Goal: Transaction & Acquisition: Purchase product/service

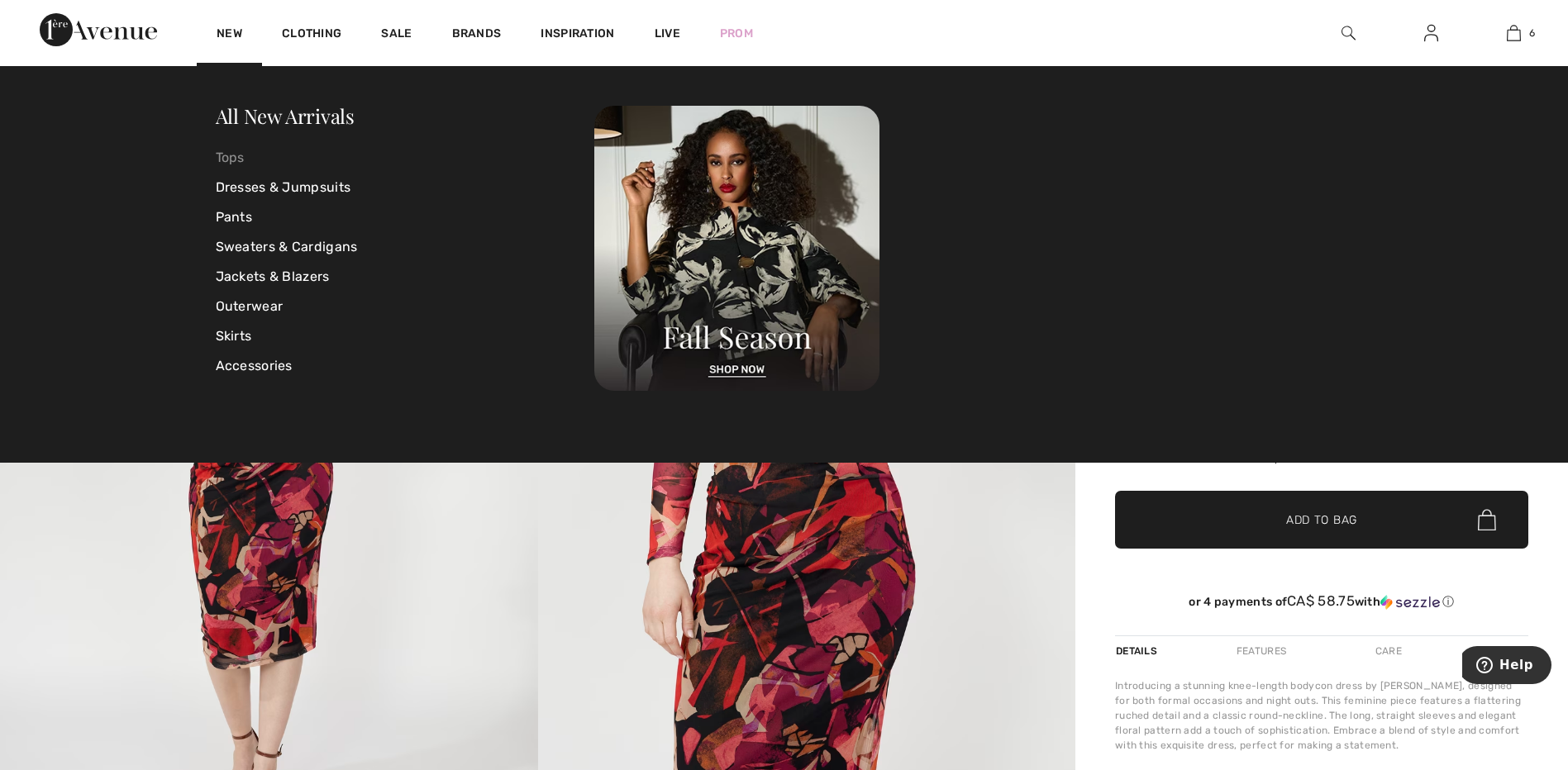
click at [230, 155] on link "Tops" at bounding box center [406, 158] width 380 height 30
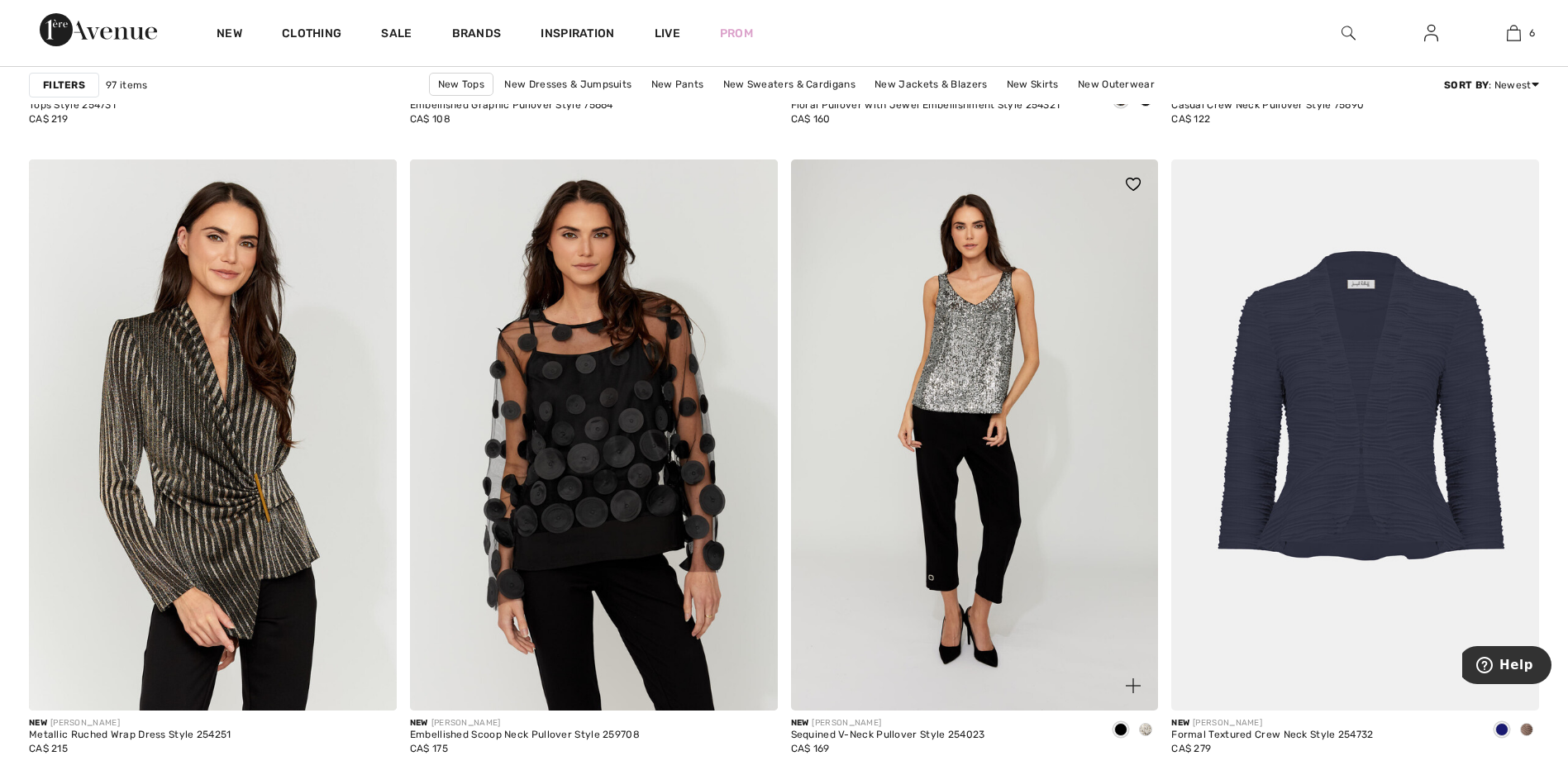
scroll to position [3553, 0]
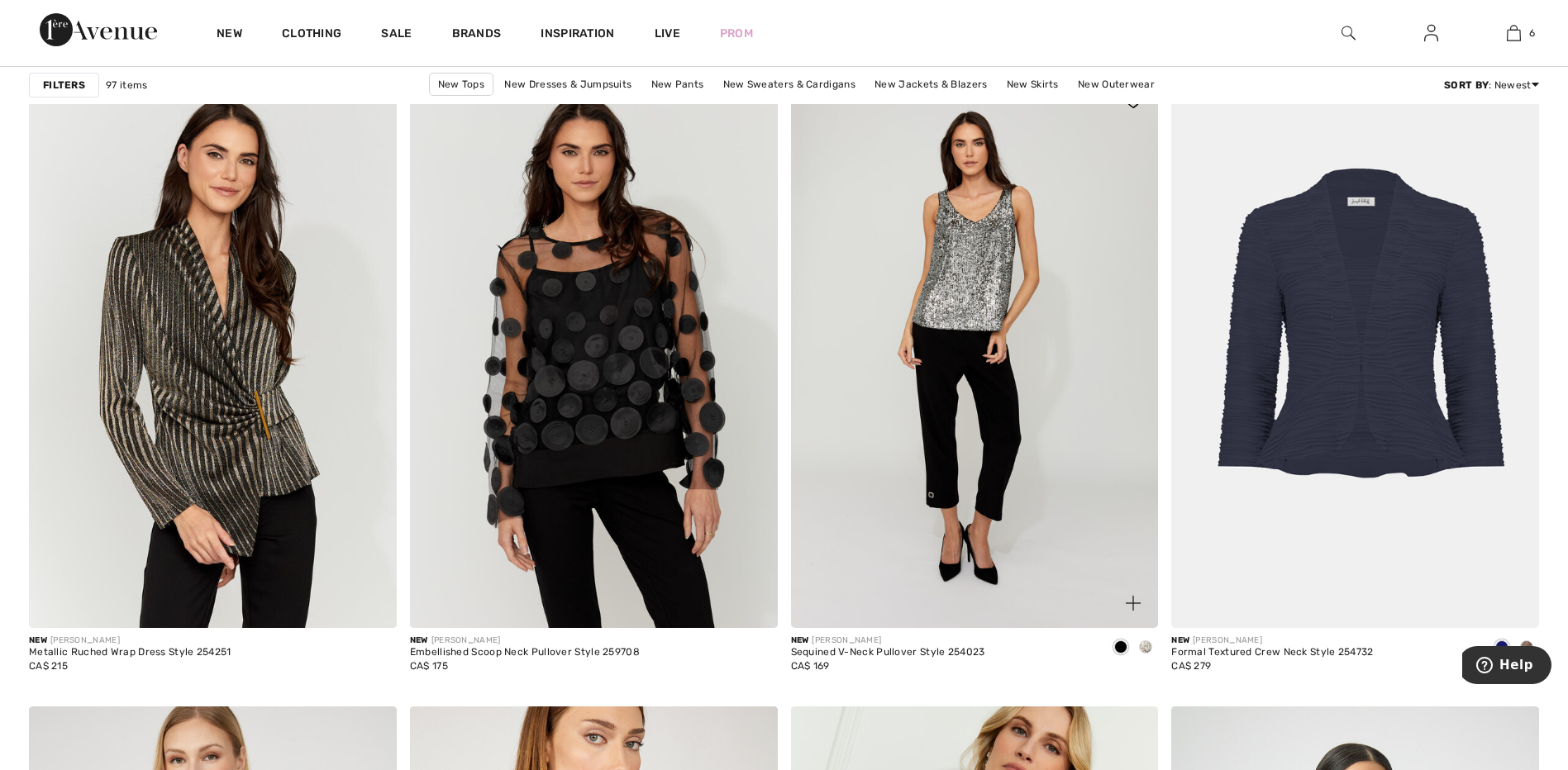
click at [937, 460] on img at bounding box center [975, 353] width 368 height 551
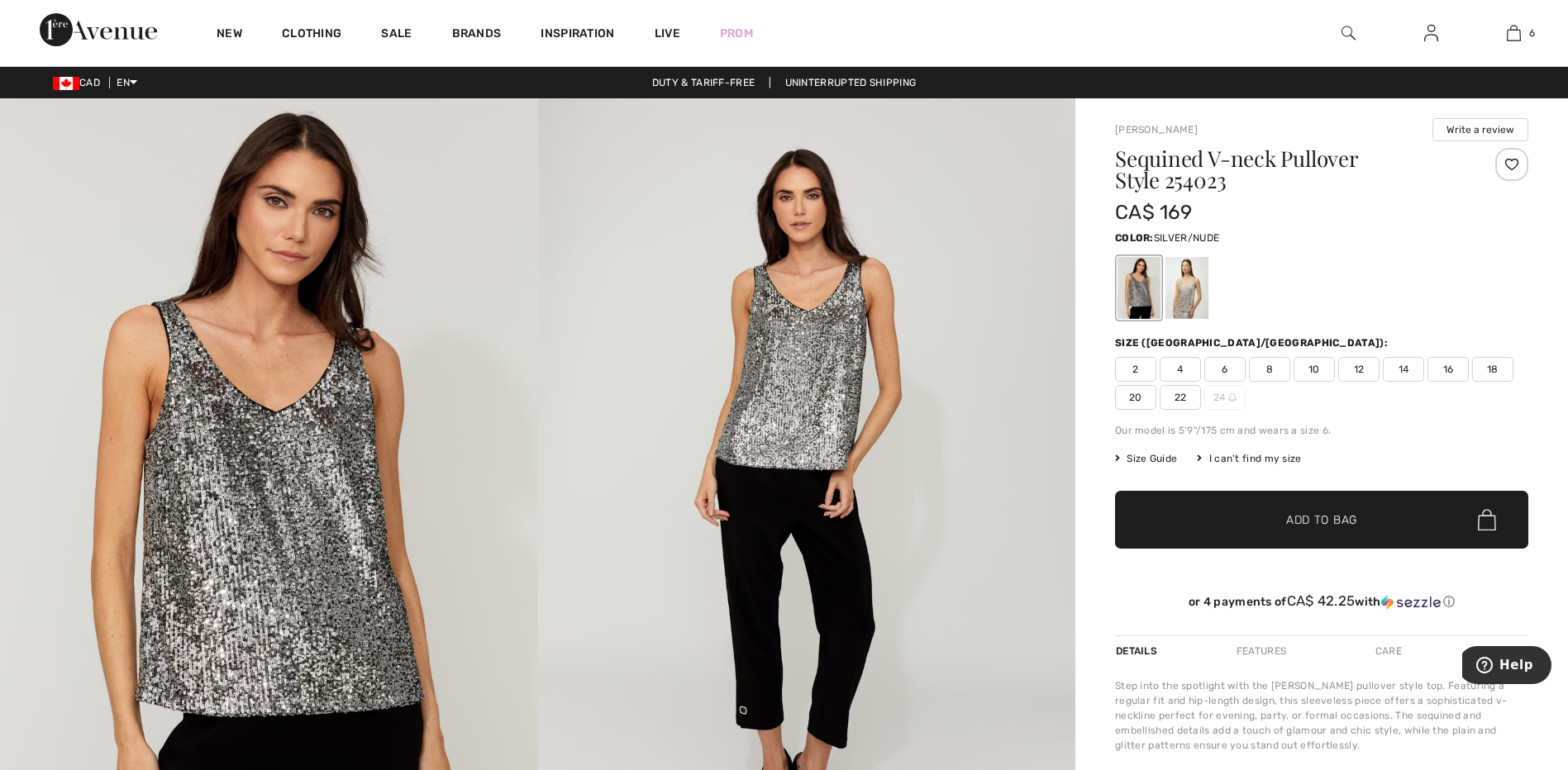
click at [1182, 294] on div at bounding box center [1186, 288] width 43 height 62
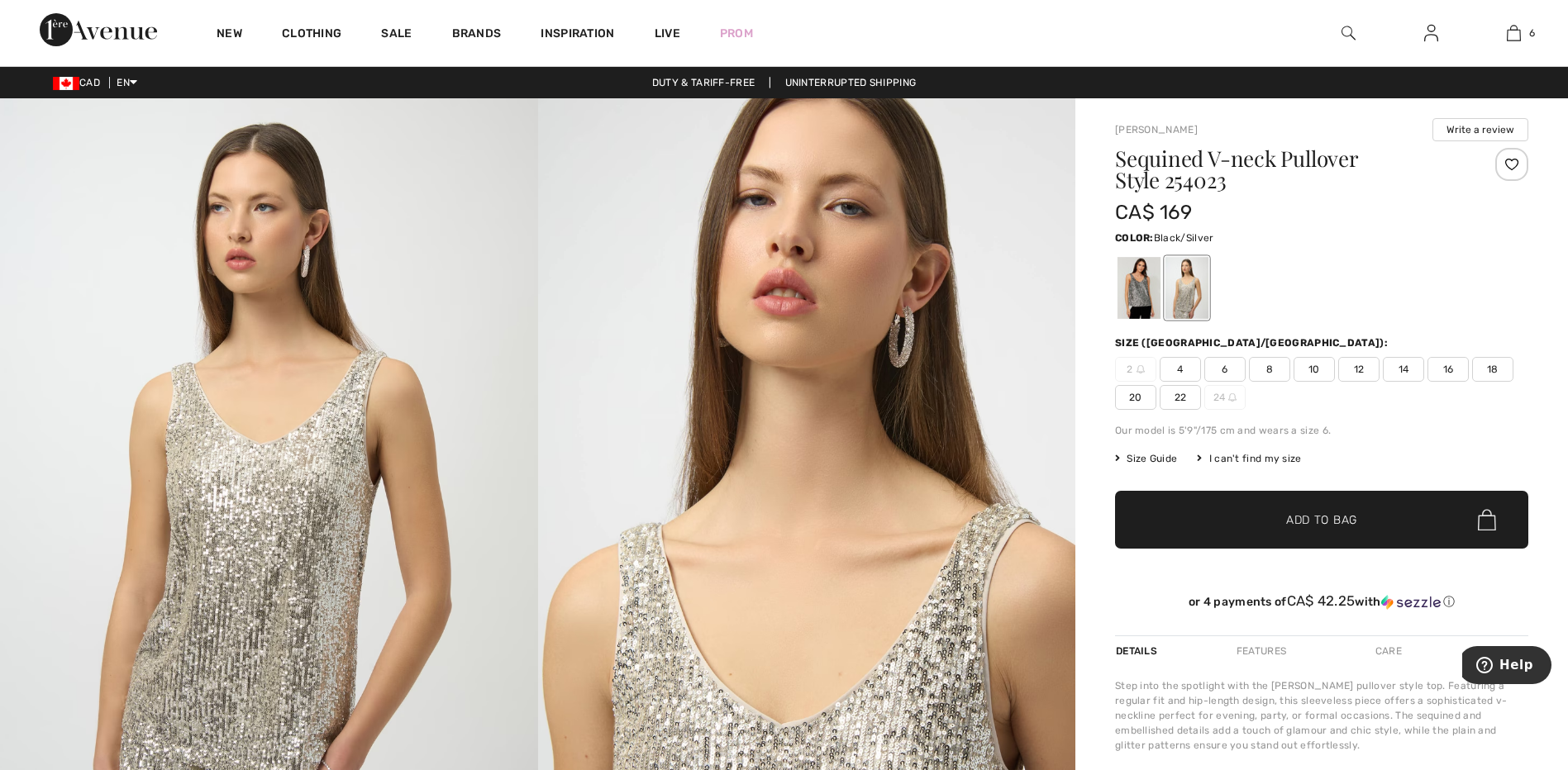
click at [1117, 291] on div at bounding box center [1138, 288] width 43 height 62
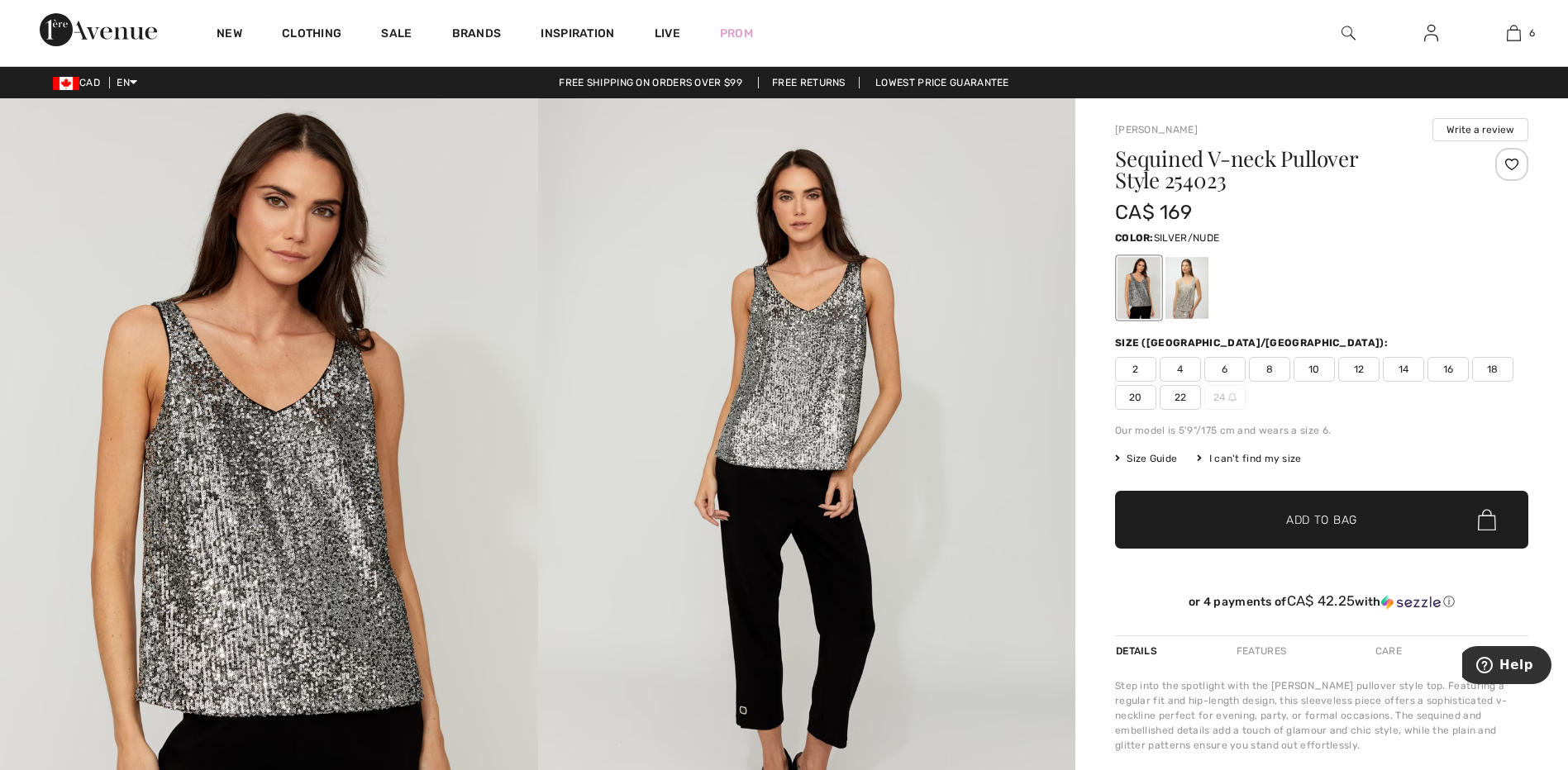
click at [1200, 276] on div at bounding box center [1186, 288] width 43 height 62
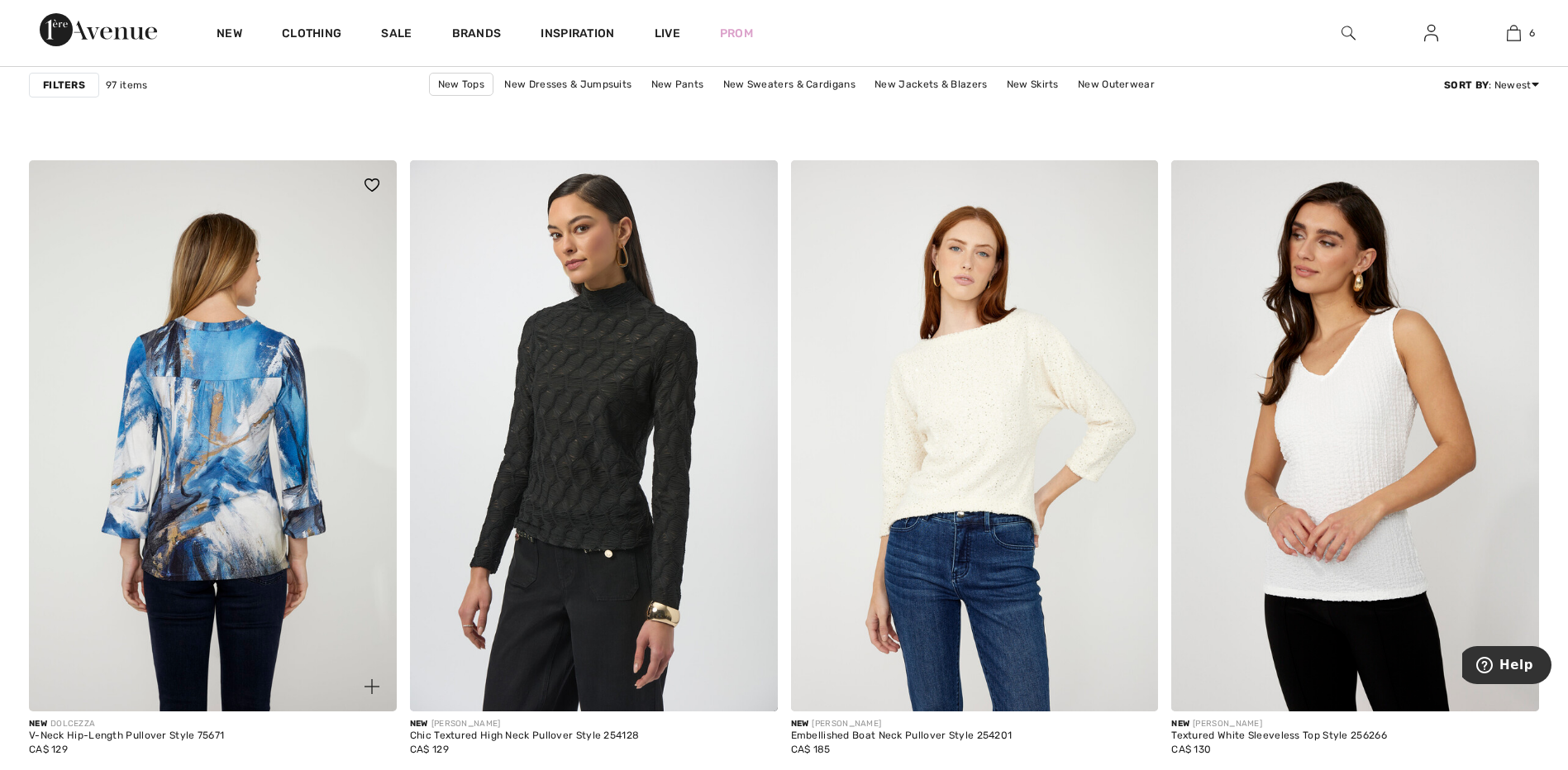
scroll to position [7850, 0]
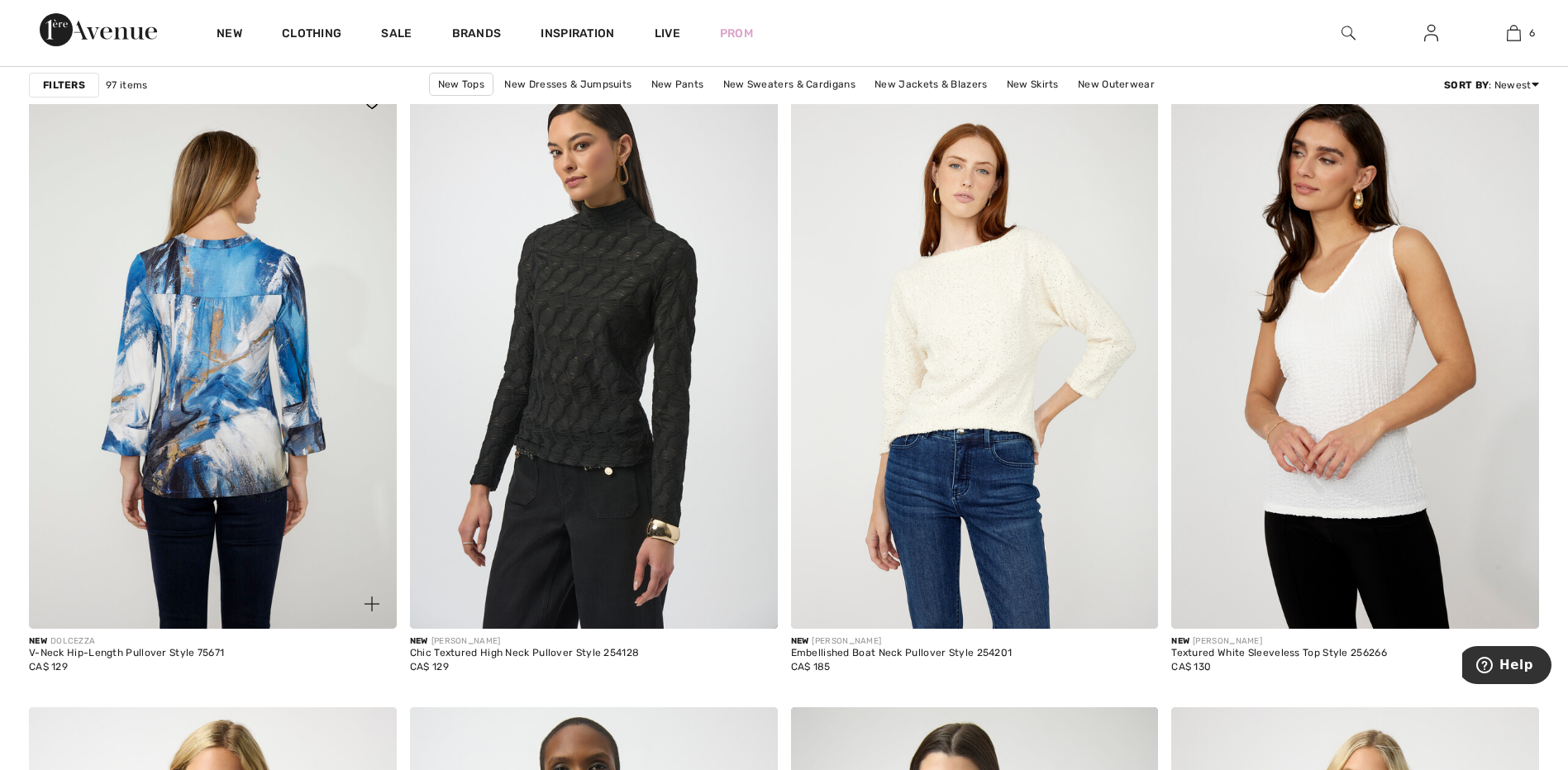
click at [186, 444] on img at bounding box center [213, 354] width 368 height 551
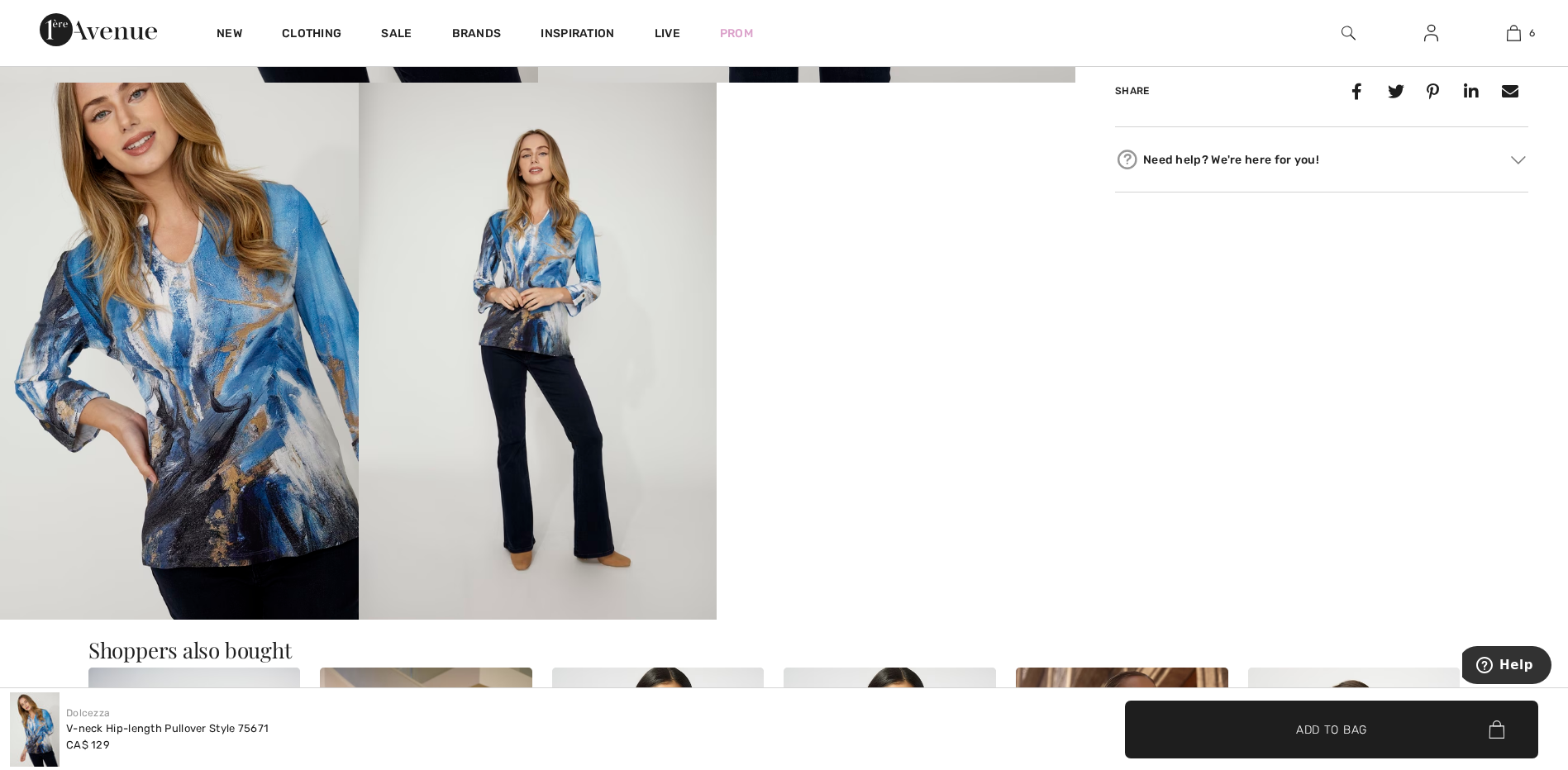
scroll to position [744, 0]
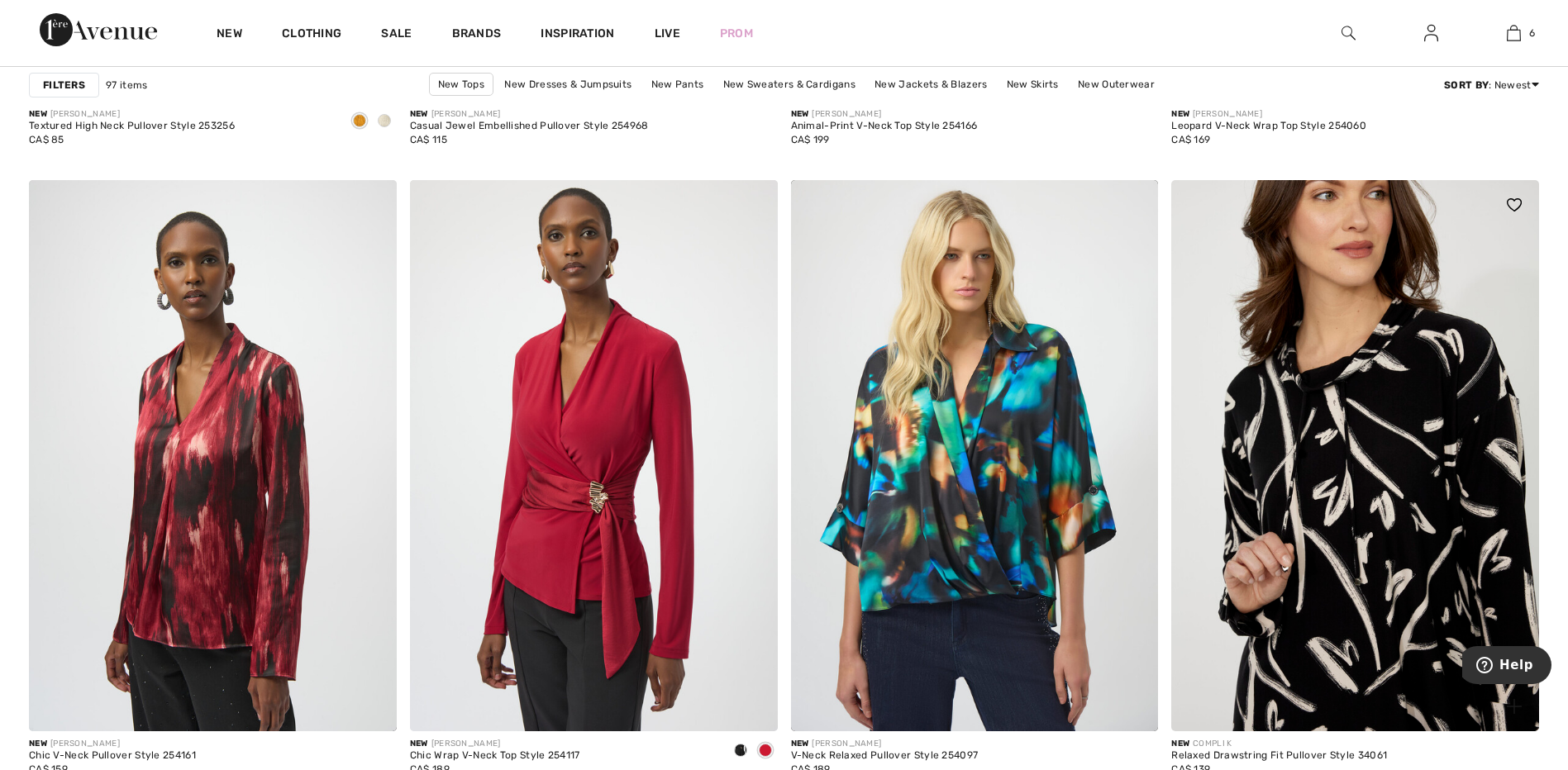
scroll to position [9090, 0]
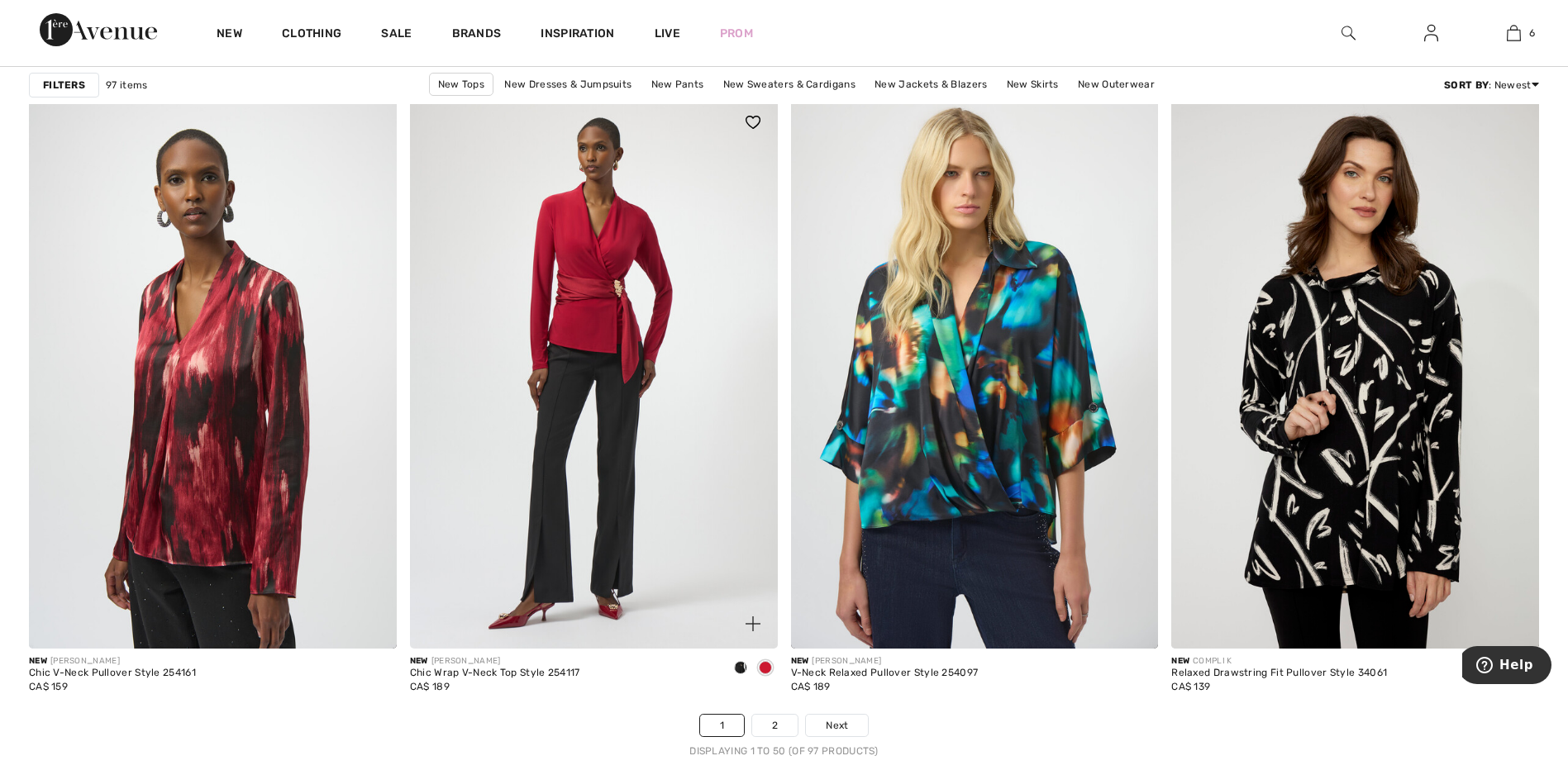
click at [514, 360] on img at bounding box center [593, 373] width 368 height 551
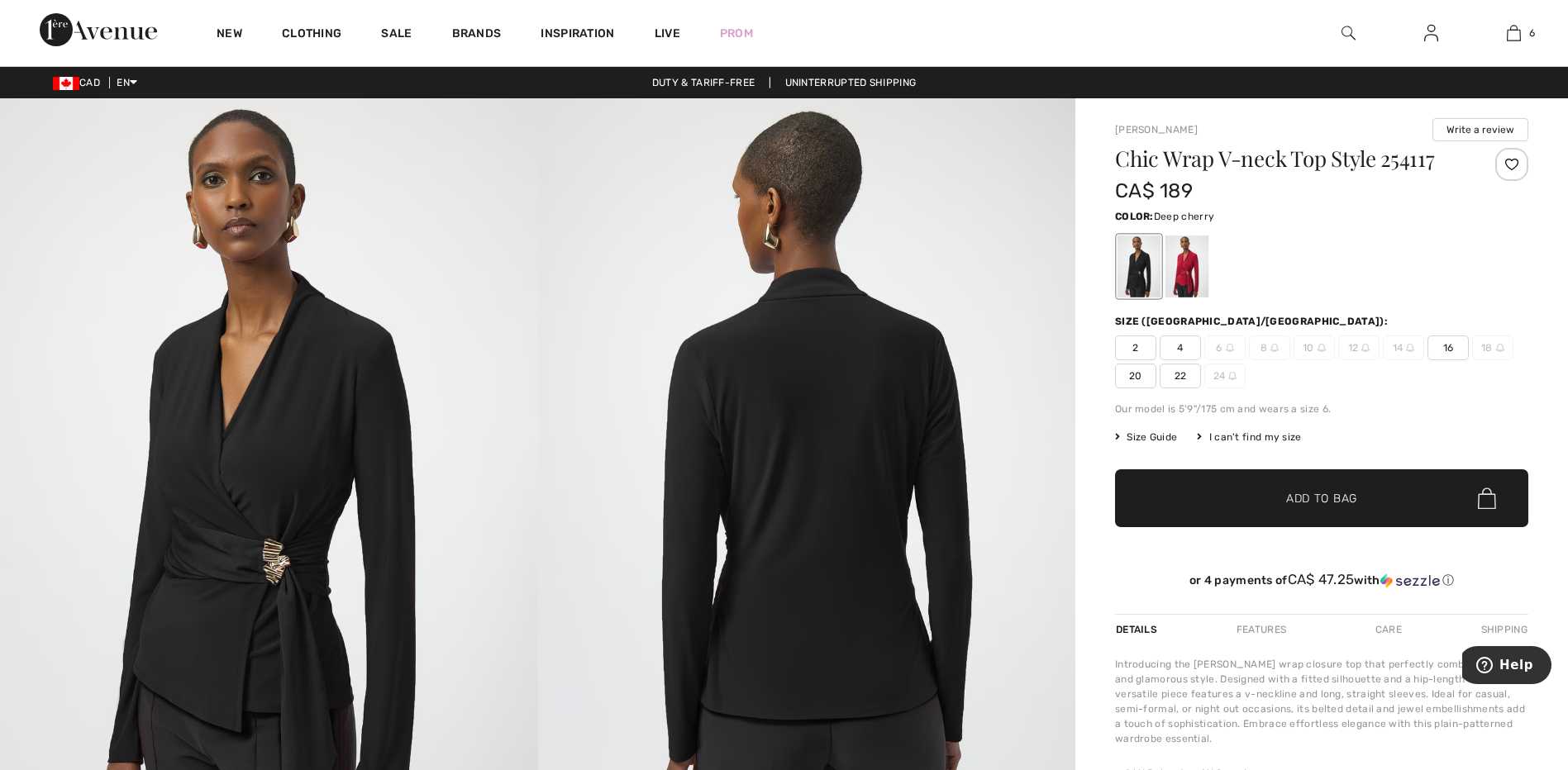
click at [1183, 268] on div at bounding box center [1186, 266] width 43 height 62
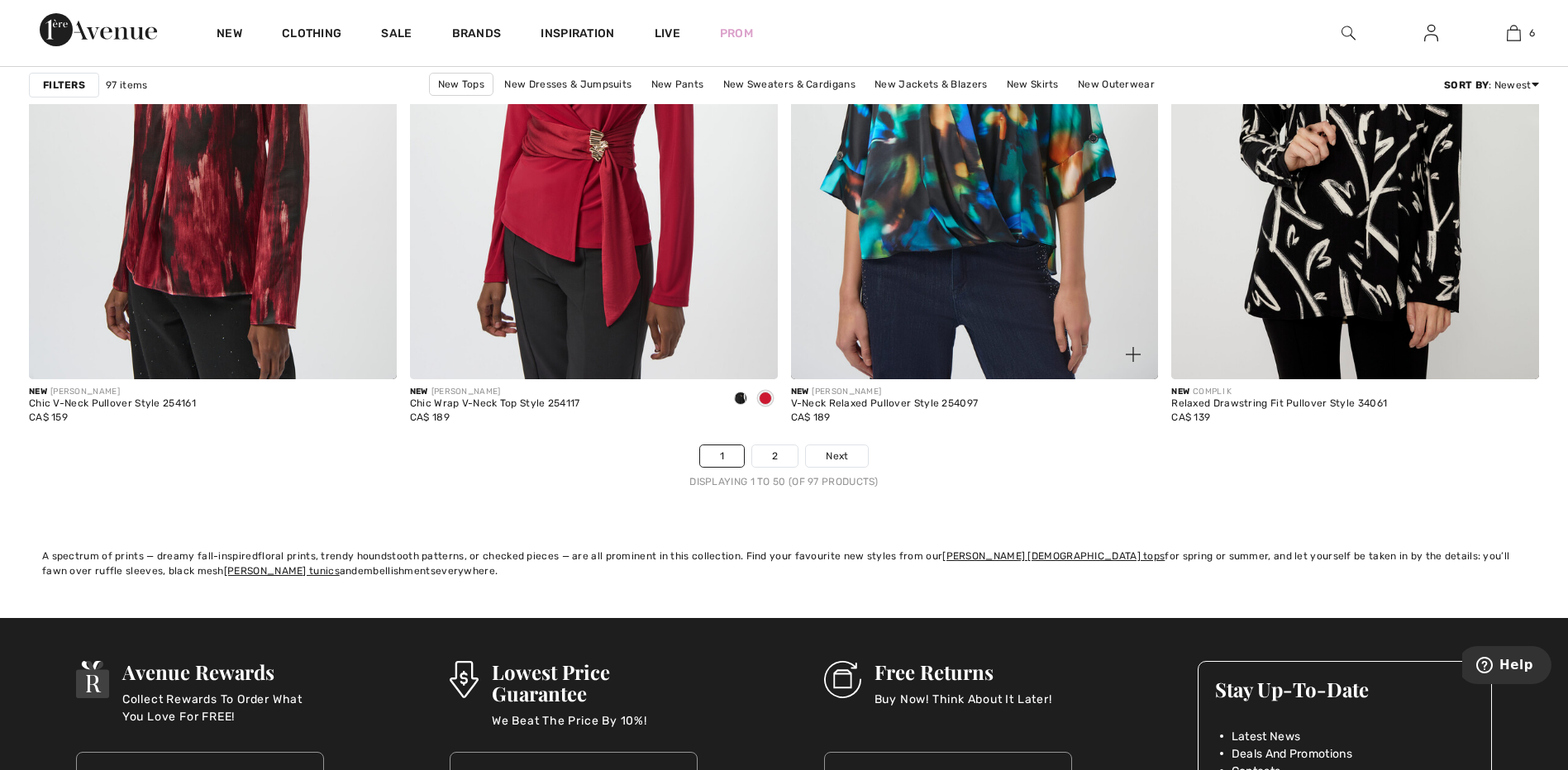
scroll to position [9358, 0]
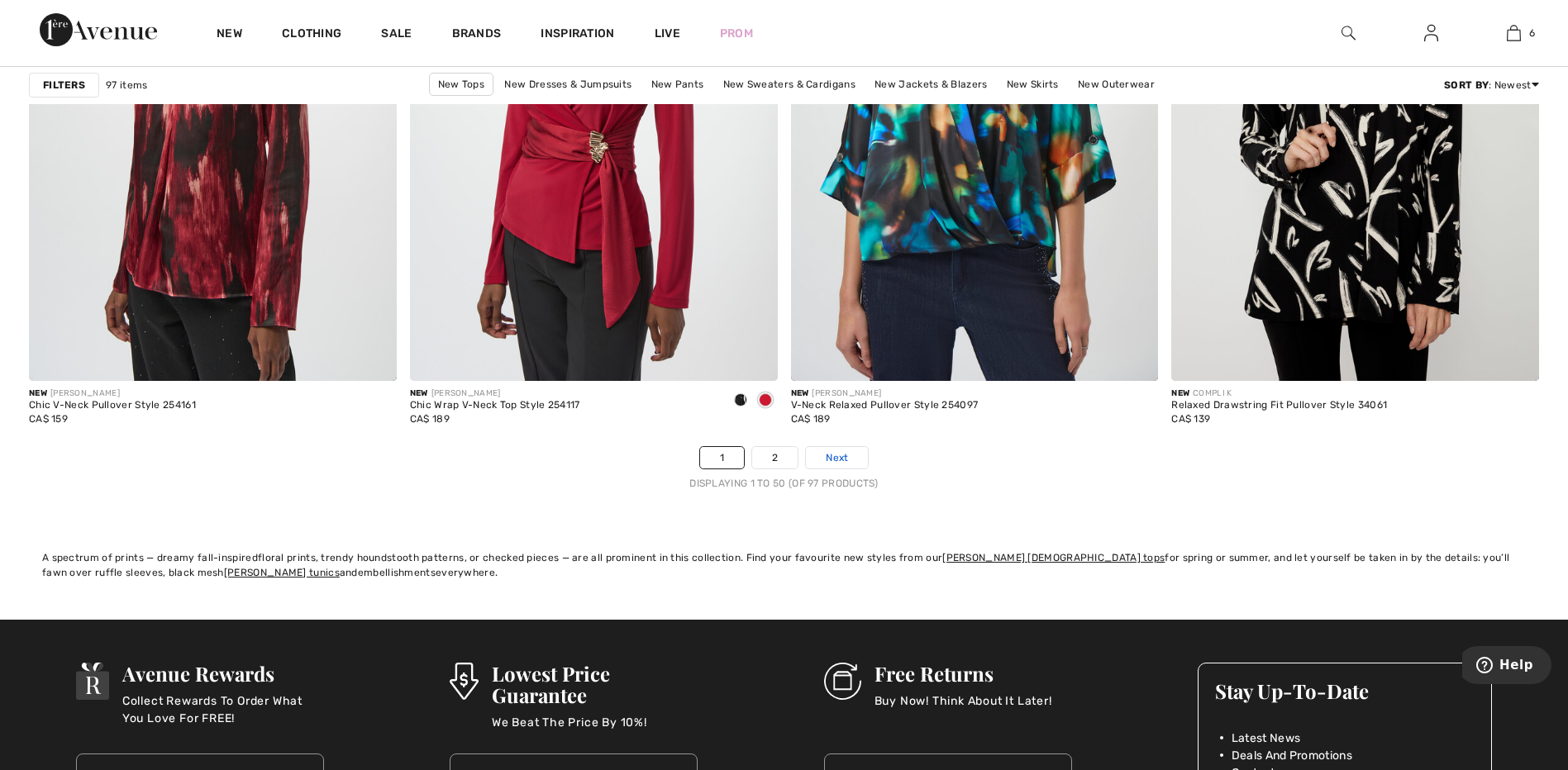
click at [836, 453] on span "Next" at bounding box center [837, 458] width 23 height 15
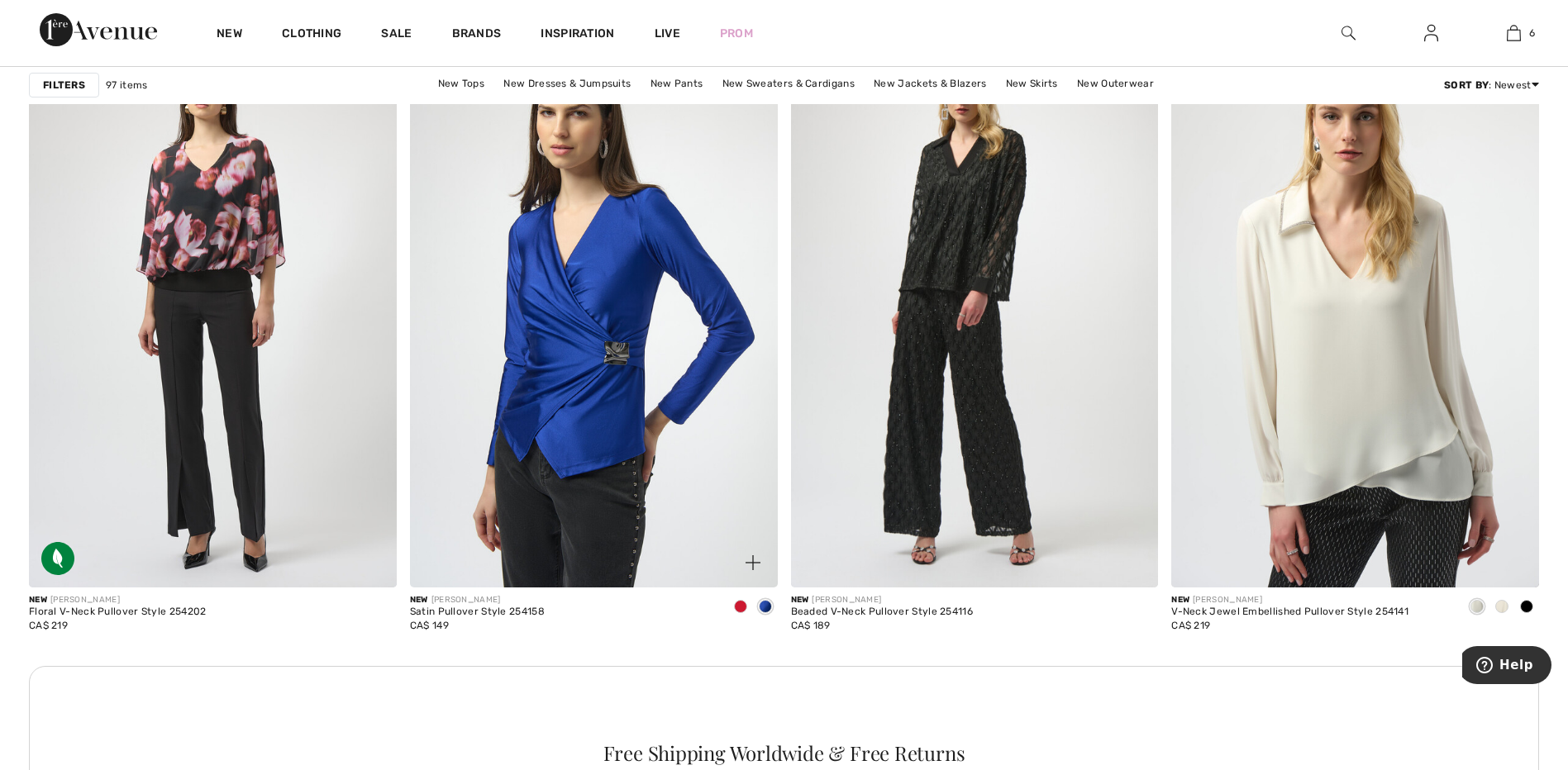
scroll to position [6941, 0]
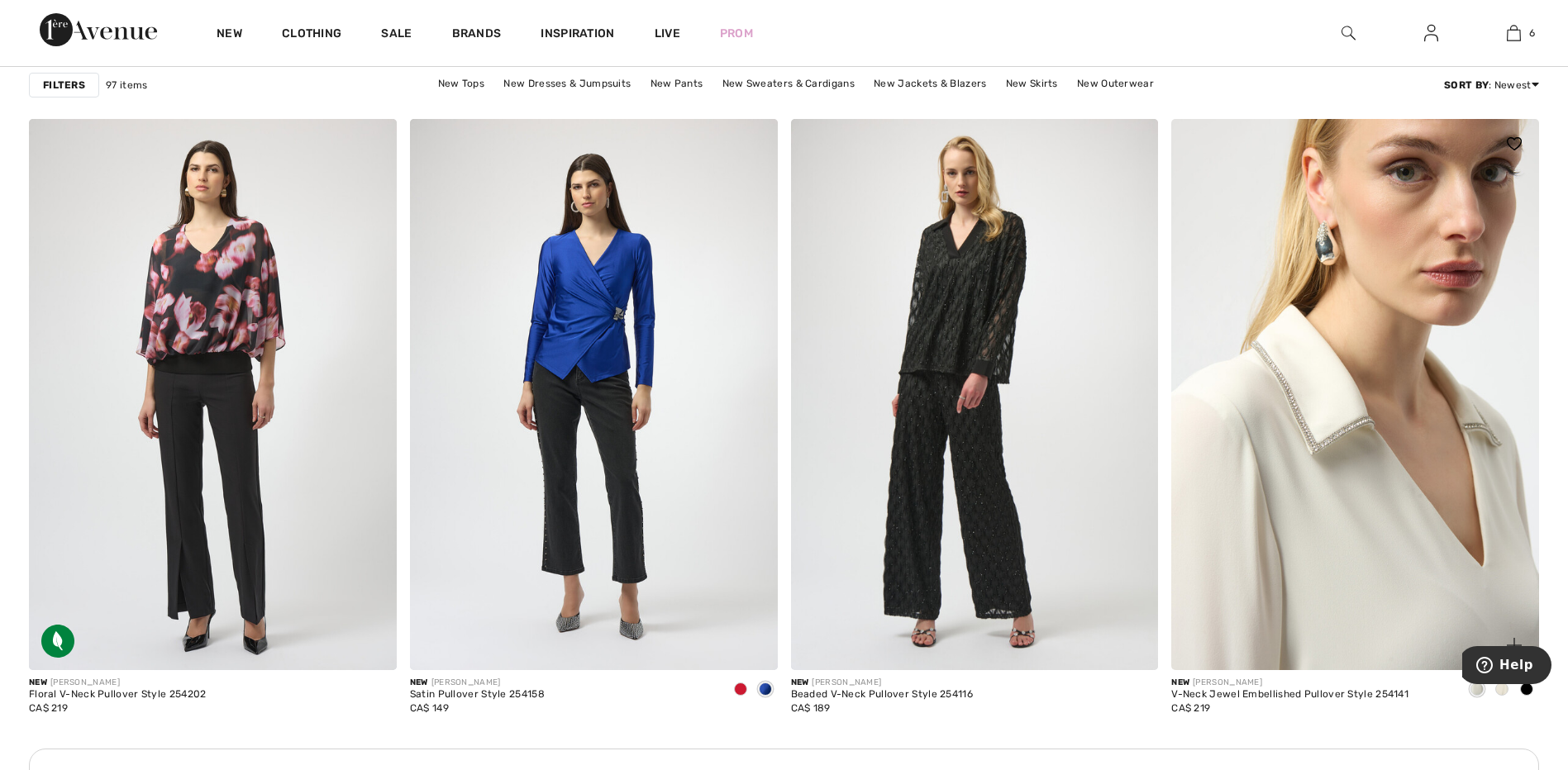
click at [1259, 566] on img at bounding box center [1354, 395] width 368 height 551
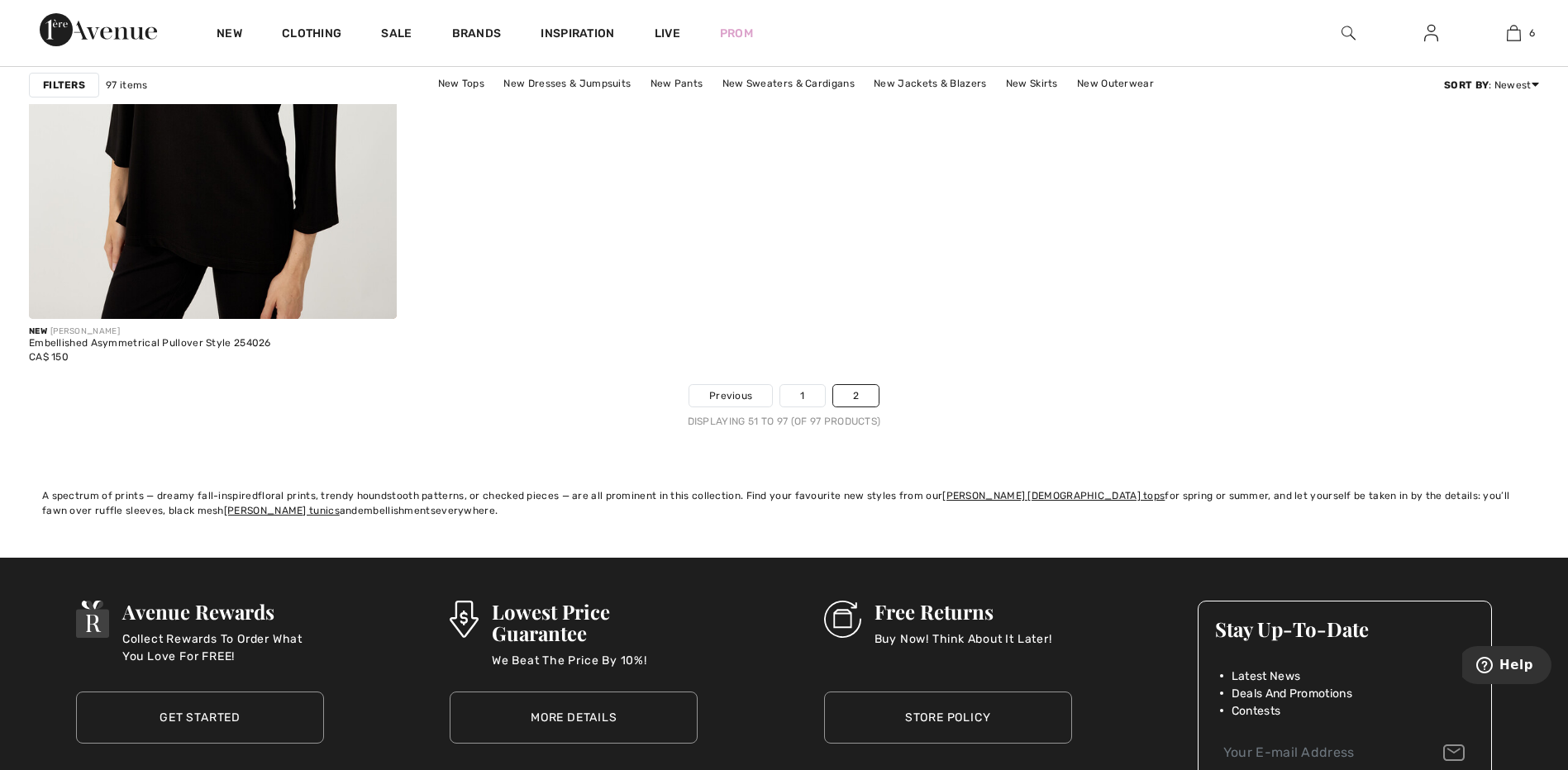
scroll to position [9422, 0]
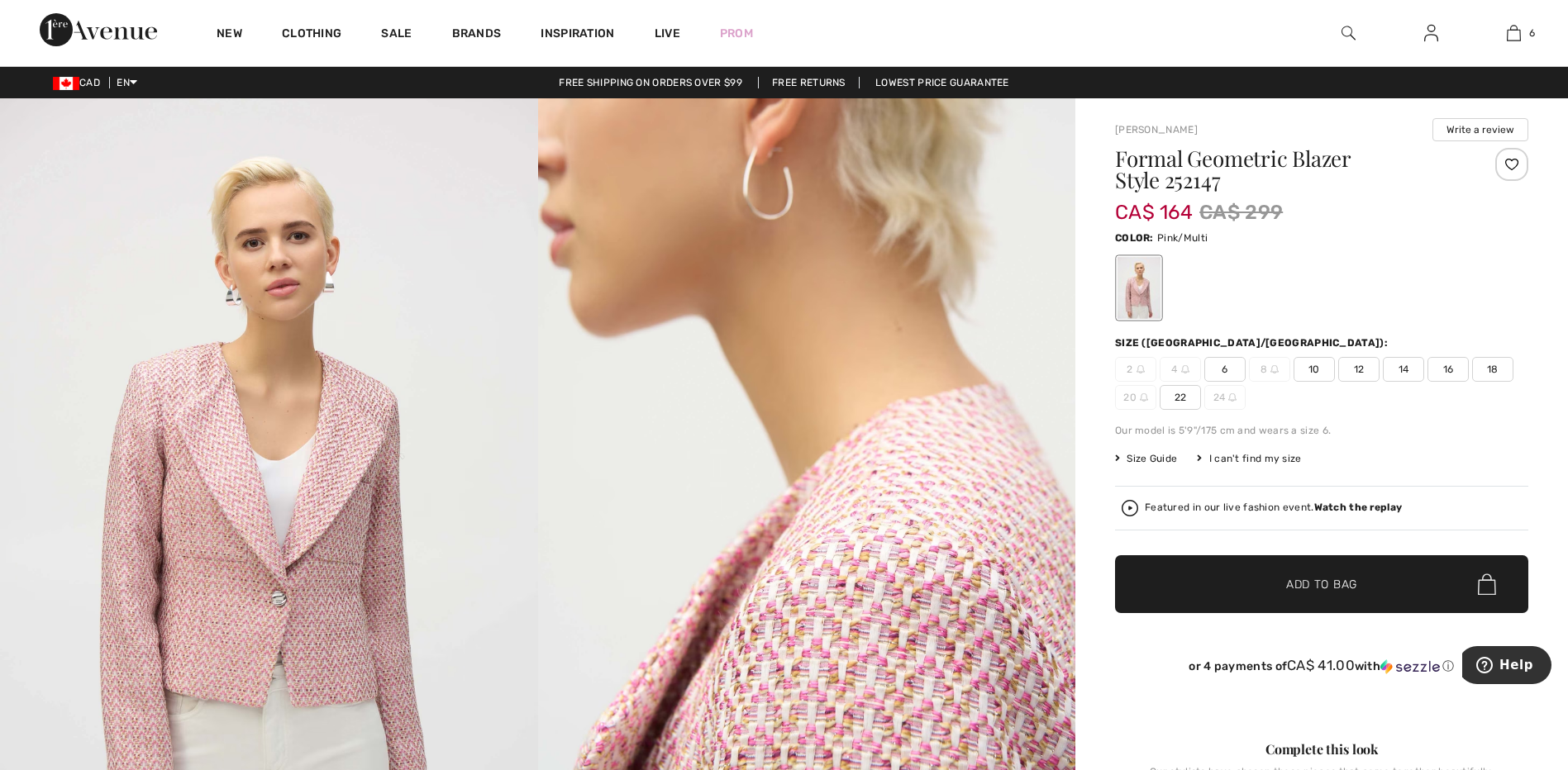
click at [1355, 366] on span "12" at bounding box center [1358, 369] width 41 height 24
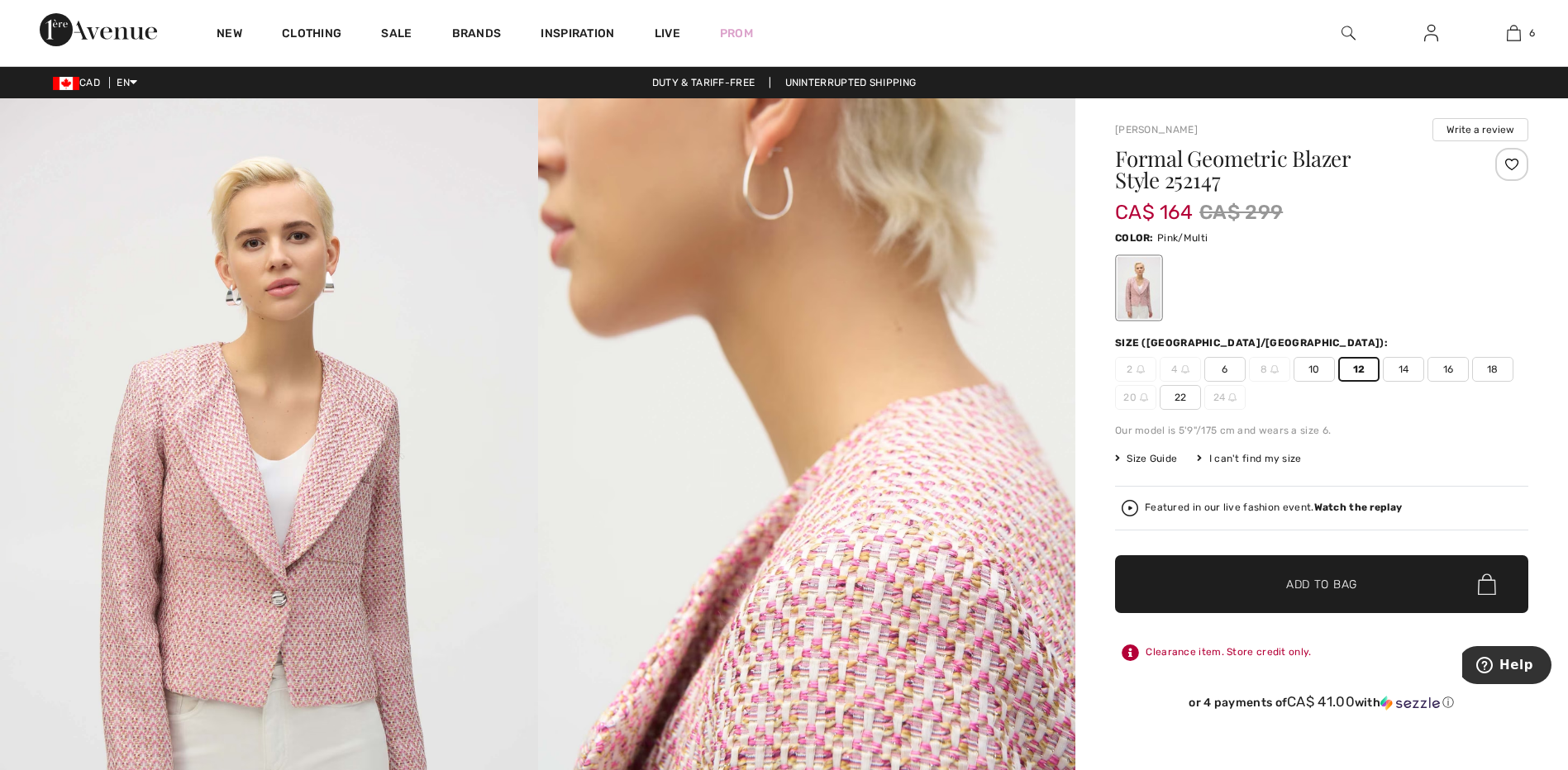
click at [1278, 578] on span "✔ Added to Bag" at bounding box center [1296, 584] width 101 height 18
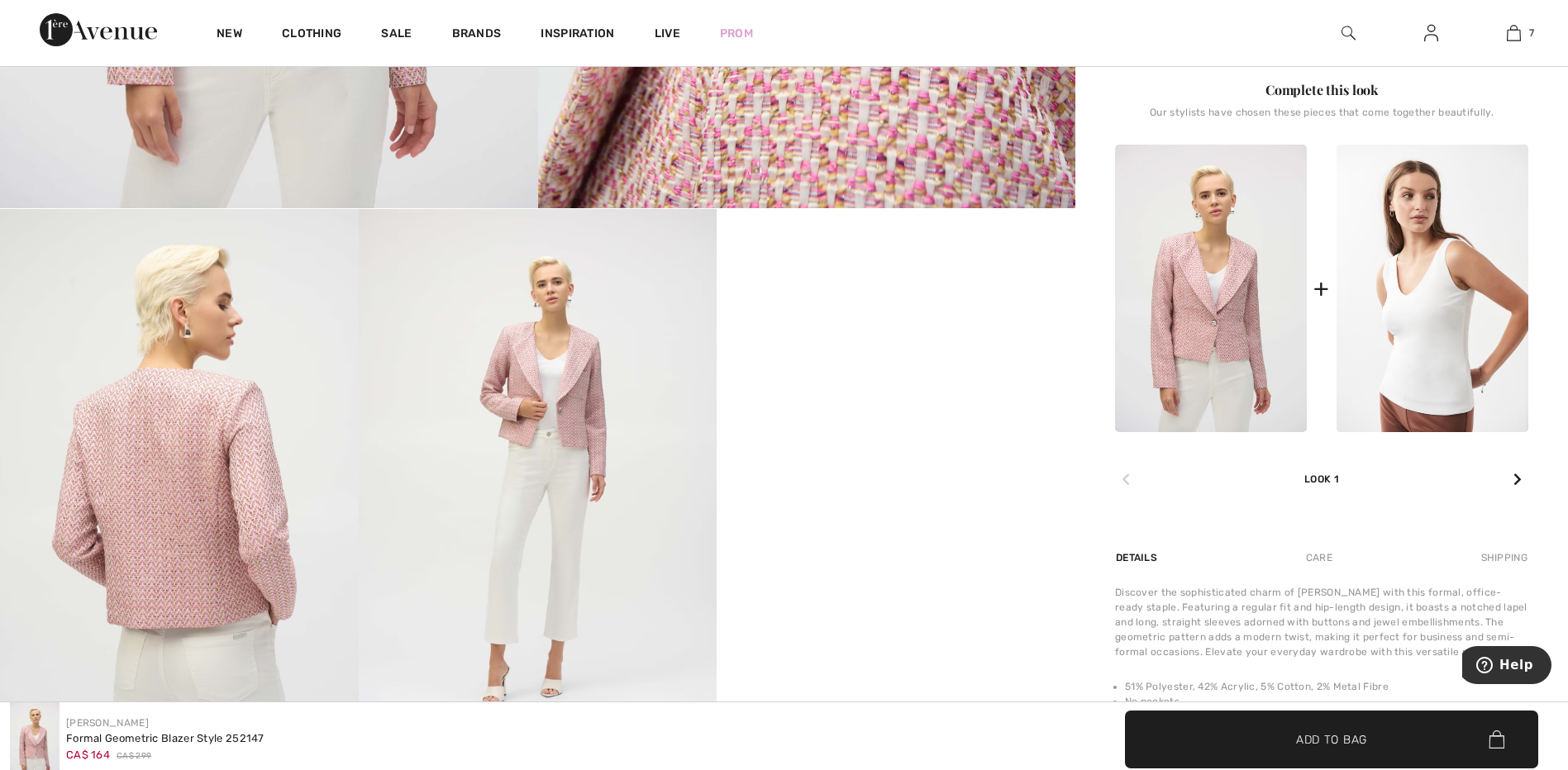
scroll to position [744, 0]
